Goal: Information Seeking & Learning: Check status

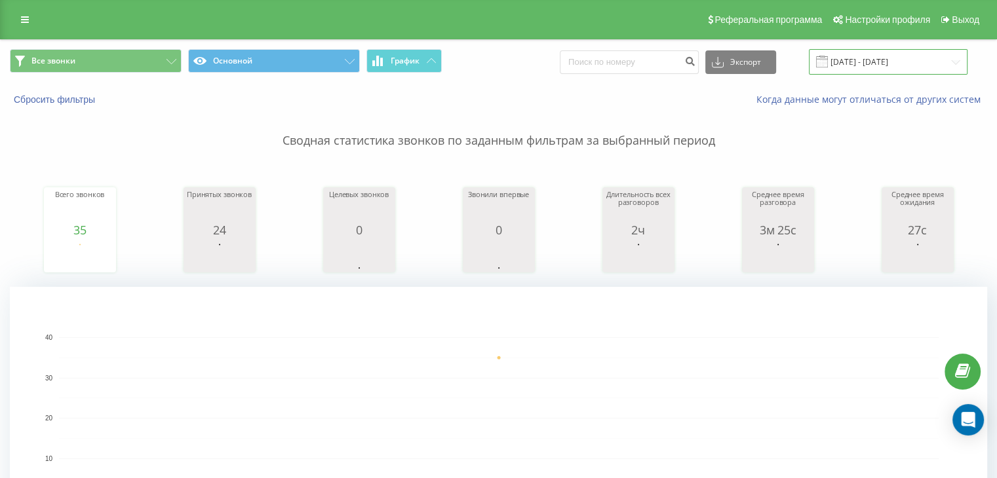
click at [876, 60] on input "[DATE] - [DATE]" at bounding box center [888, 62] width 159 height 26
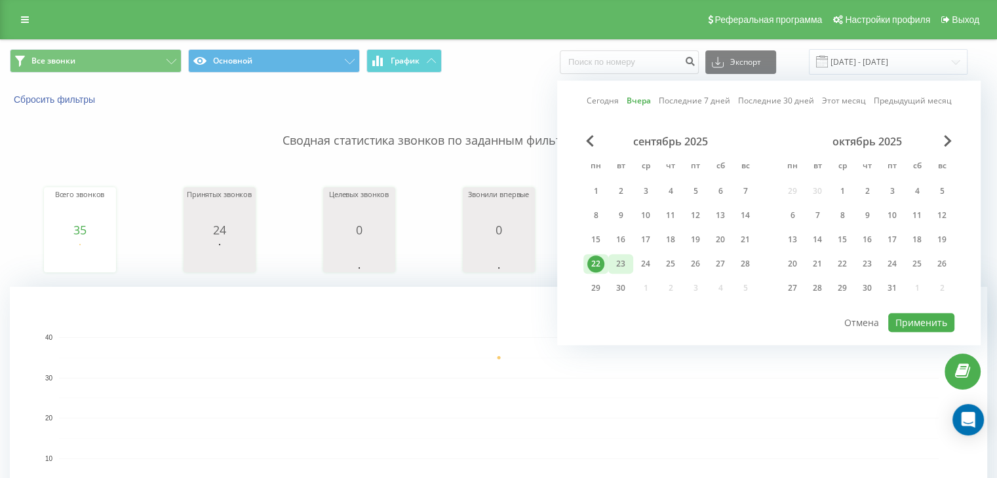
click at [623, 261] on div "23" at bounding box center [620, 264] width 17 height 17
click at [622, 261] on div "23" at bounding box center [620, 264] width 17 height 17
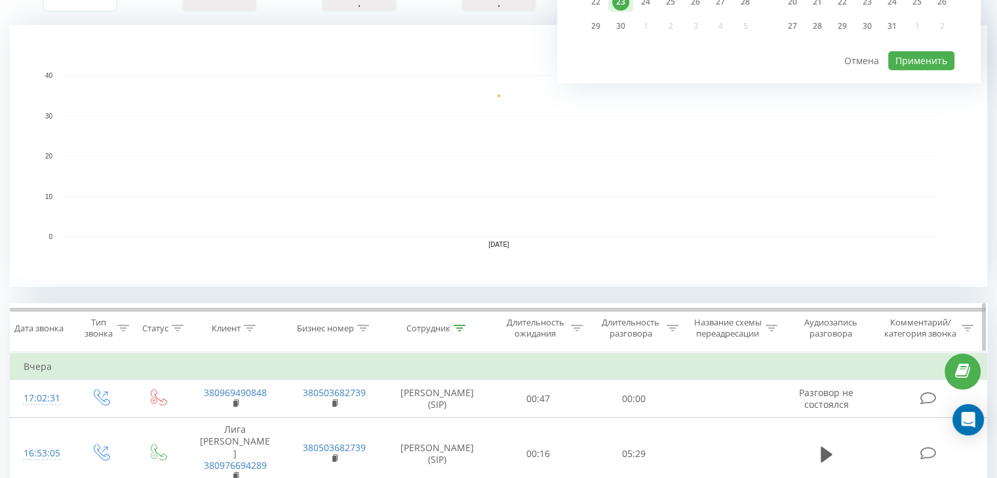
click at [458, 330] on icon at bounding box center [459, 328] width 12 height 7
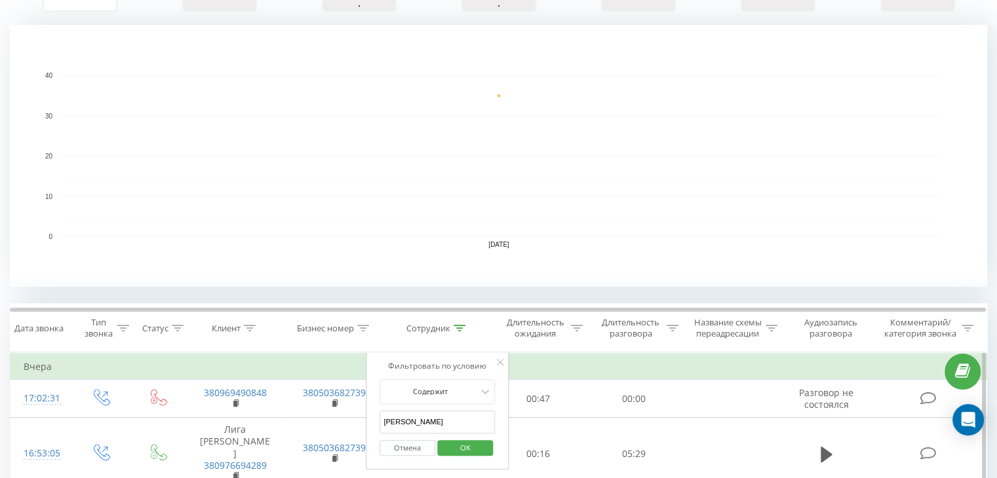
click at [447, 421] on input "[PERSON_NAME]" at bounding box center [436, 422] width 115 height 23
type input "Чаюк"
click at [459, 448] on span "OK" at bounding box center [465, 448] width 37 height 20
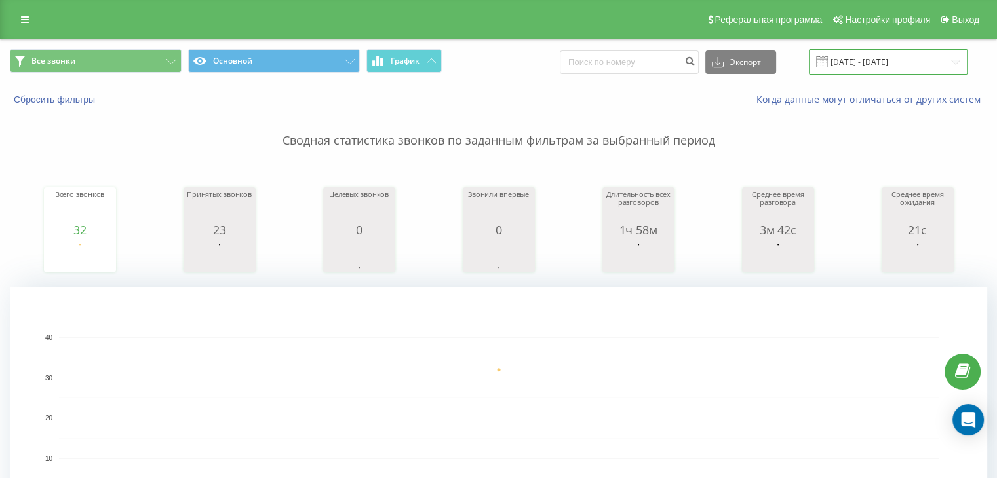
click at [883, 59] on input "[DATE] - [DATE]" at bounding box center [888, 62] width 159 height 26
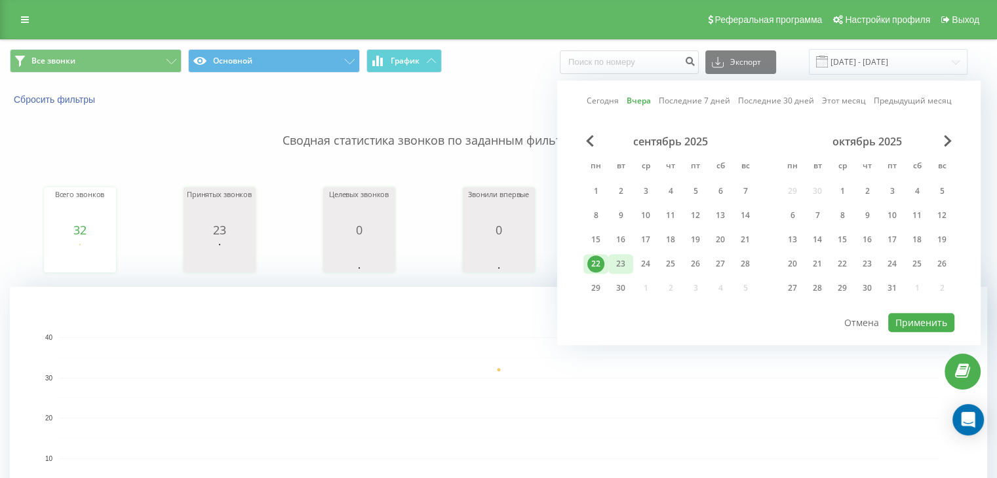
click at [624, 258] on div "23" at bounding box center [620, 264] width 17 height 17
click at [915, 313] on button "Применить" at bounding box center [921, 322] width 66 height 19
type input "[DATE] - [DATE]"
